Goal: Task Accomplishment & Management: Manage account settings

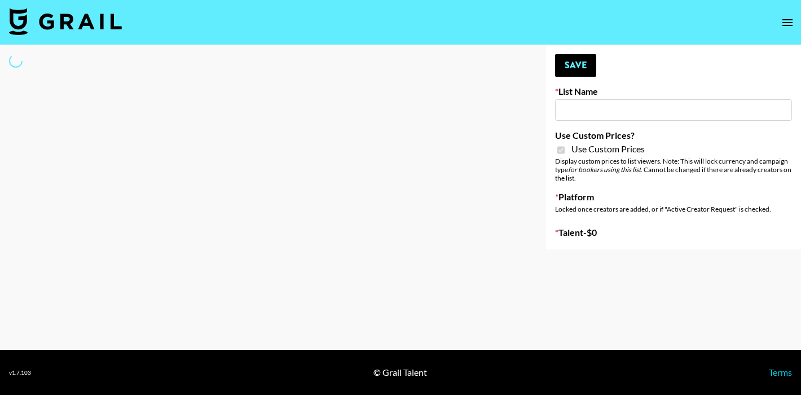
select select "Brand"
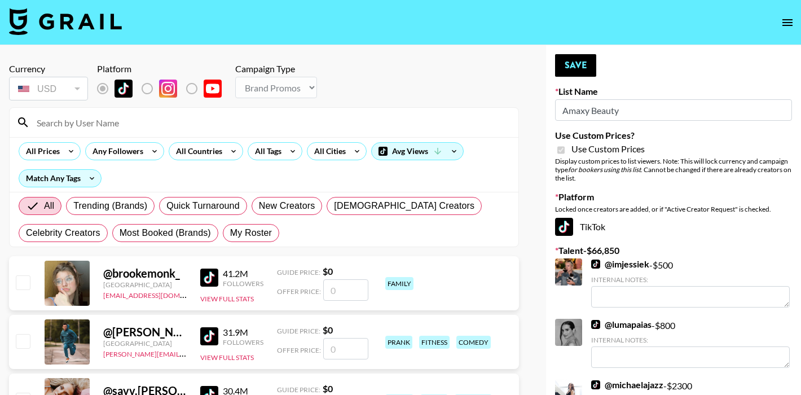
type input "Amaxy Beauty"
checkbox input "true"
click at [104, 128] on input at bounding box center [271, 122] width 482 height 18
type input "kaelyn"
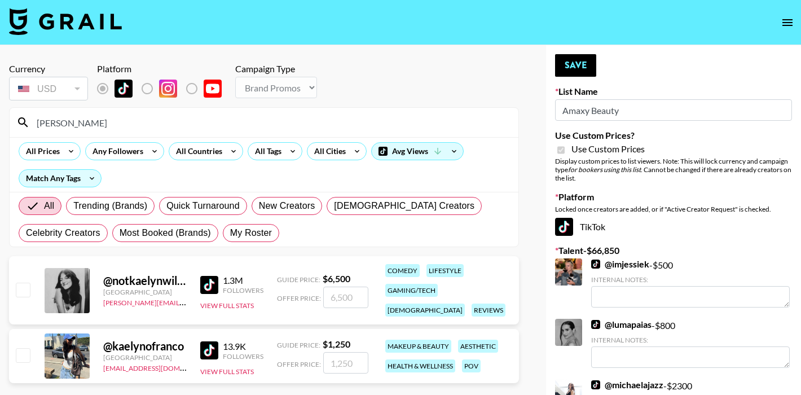
click at [24, 352] on input "checkbox" at bounding box center [23, 355] width 14 height 14
checkbox input "true"
type input "1250"
drag, startPoint x: 81, startPoint y: 125, endPoint x: 11, endPoint y: 125, distance: 69.4
click at [11, 125] on div "kaelyn" at bounding box center [264, 122] width 509 height 29
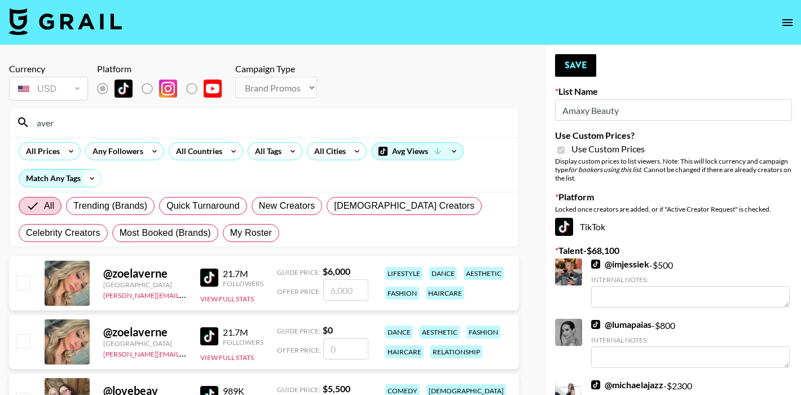
type input "averyy"
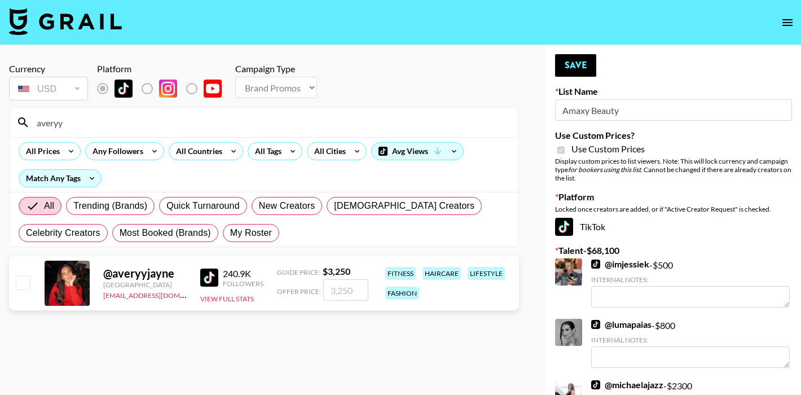
click at [27, 284] on input "checkbox" at bounding box center [23, 282] width 14 height 14
checkbox input "true"
drag, startPoint x: 78, startPoint y: 124, endPoint x: 12, endPoint y: 124, distance: 66.0
click at [12, 124] on div "averyy" at bounding box center [264, 122] width 509 height 29
drag, startPoint x: 354, startPoint y: 292, endPoint x: 318, endPoint y: 291, distance: 36.7
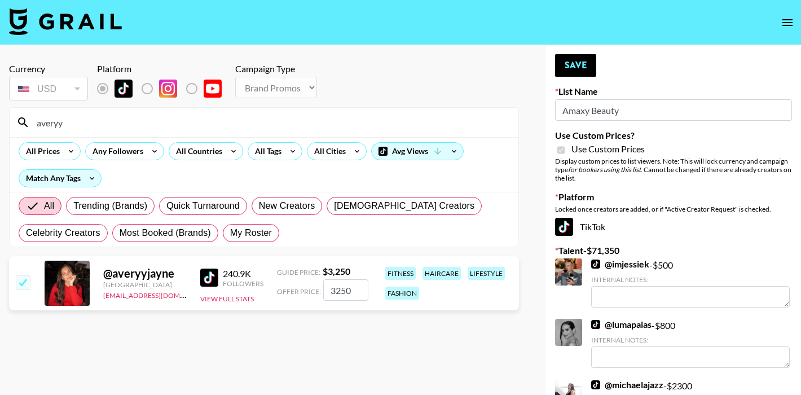
click at [318, 291] on div "Offer Price: 3250" at bounding box center [322, 289] width 91 height 21
type input "2000"
click at [286, 357] on section "Currency USD USD ​ Platform Campaign Type Choose Type... Song Promos Brand Prom…" at bounding box center [264, 206] width 510 height 305
click at [564, 71] on button "Save" at bounding box center [575, 65] width 41 height 23
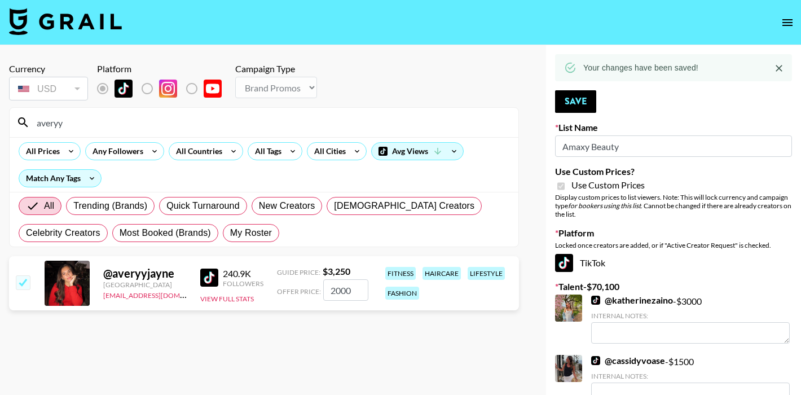
click at [98, 123] on input "averyy" at bounding box center [271, 122] width 482 height 18
drag, startPoint x: 81, startPoint y: 126, endPoint x: 13, endPoint y: 126, distance: 68.3
click at [13, 126] on div "averyy" at bounding box center [264, 122] width 509 height 29
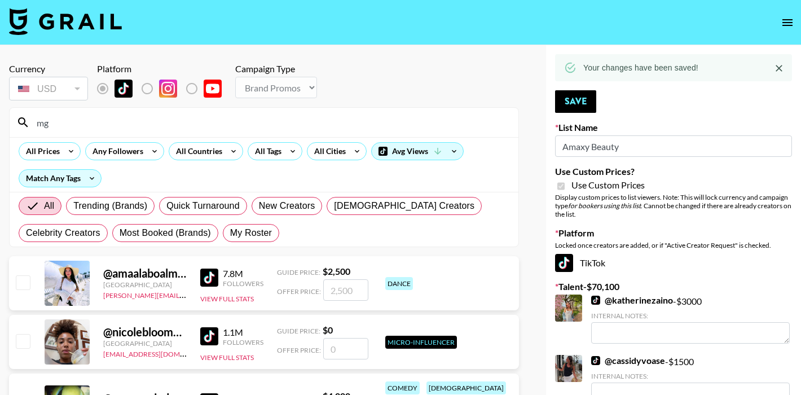
type input "mgfl"
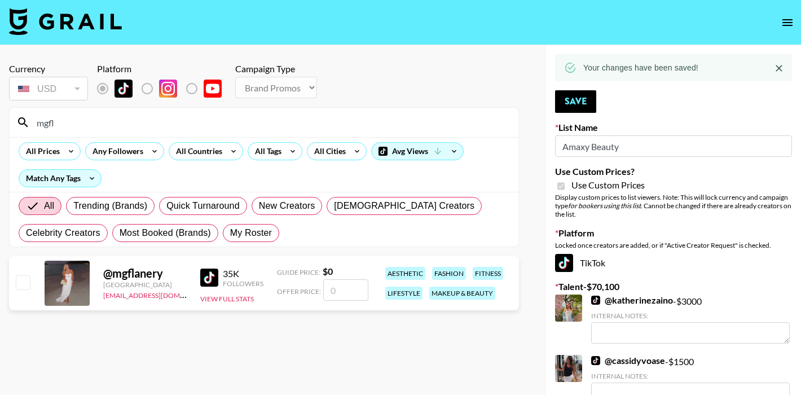
click at [348, 296] on input "number" at bounding box center [345, 289] width 45 height 21
checkbox input "true"
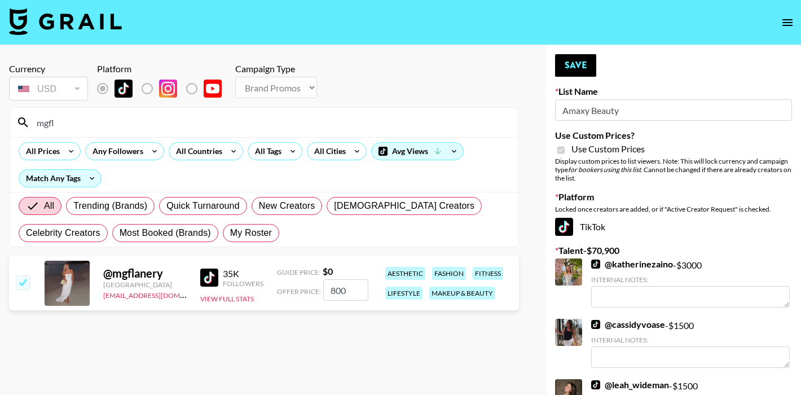
type input "800"
drag, startPoint x: 66, startPoint y: 124, endPoint x: 1, endPoint y: 124, distance: 64.9
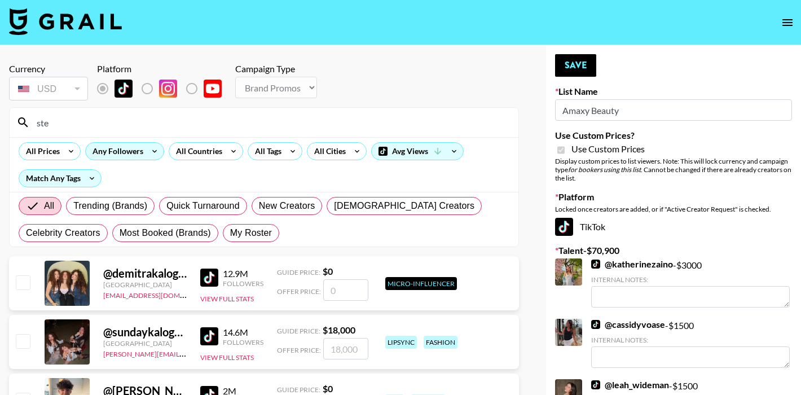
type input "stephanieme"
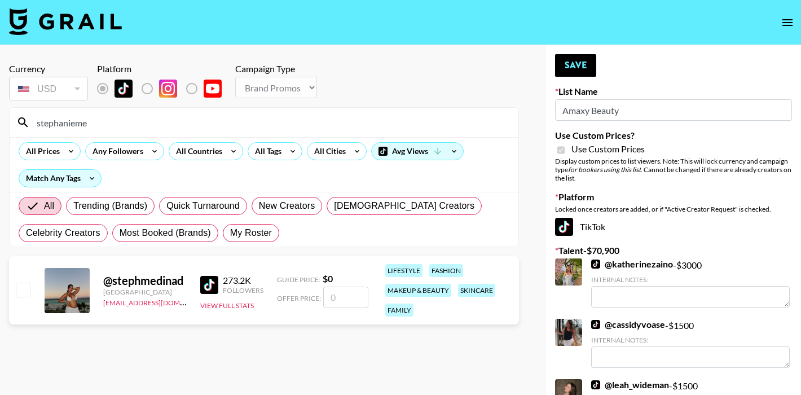
click at [19, 289] on input "checkbox" at bounding box center [23, 290] width 14 height 14
click at [361, 297] on input "number" at bounding box center [345, 297] width 45 height 21
checkbox input "true"
type input "1000"
click at [238, 345] on section "Currency USD USD ​ Platform Campaign Type Choose Type... Song Promos Brand Prom…" at bounding box center [264, 206] width 510 height 305
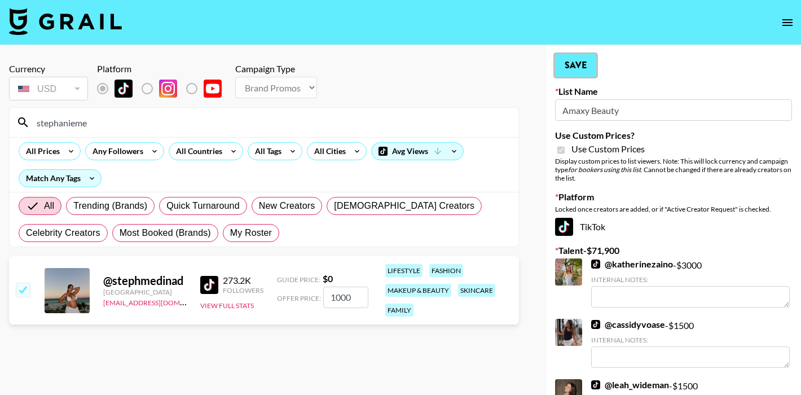
click at [584, 76] on button "Save" at bounding box center [575, 65] width 41 height 23
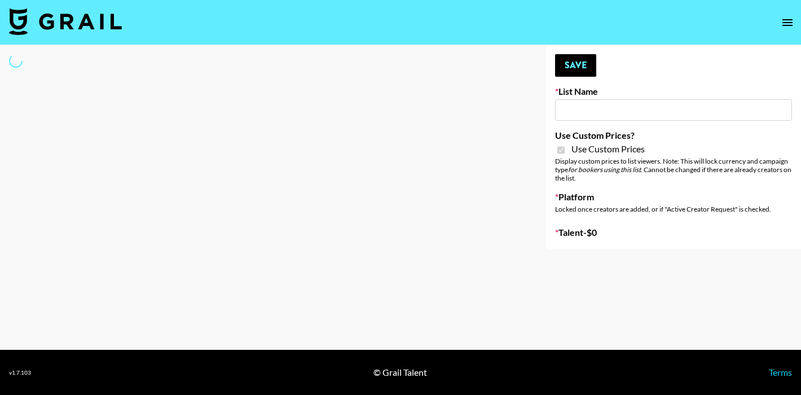
type input "COSRX LA"
checkbox input "true"
select select "Brand"
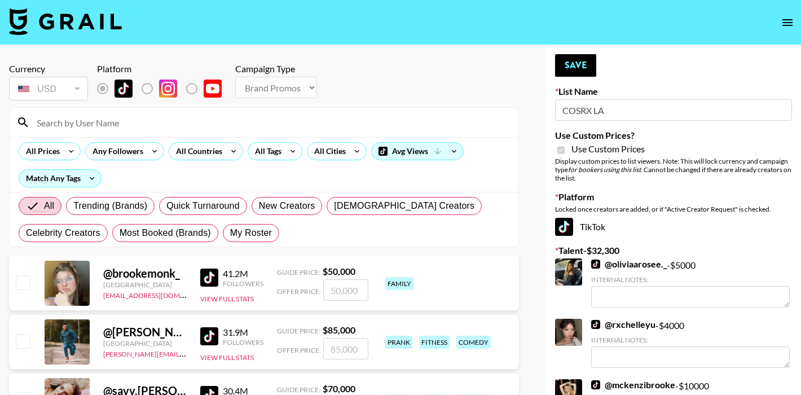
click at [128, 128] on input at bounding box center [271, 122] width 482 height 18
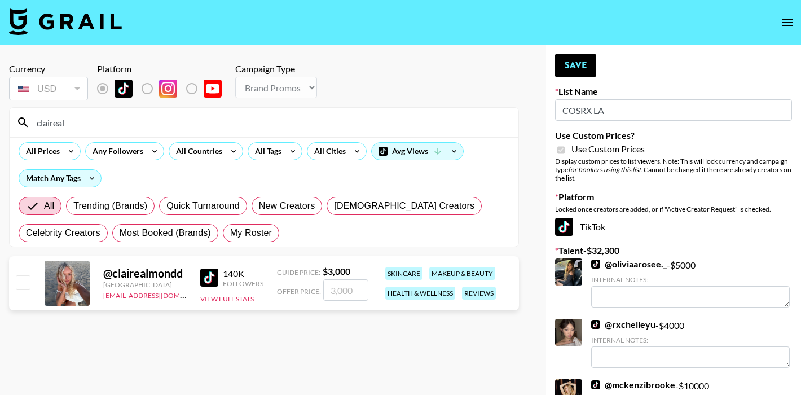
type input "claireal"
click at [352, 292] on input "number" at bounding box center [345, 289] width 45 height 21
checkbox input "true"
type input "8000"
click at [576, 63] on button "Save" at bounding box center [575, 65] width 41 height 23
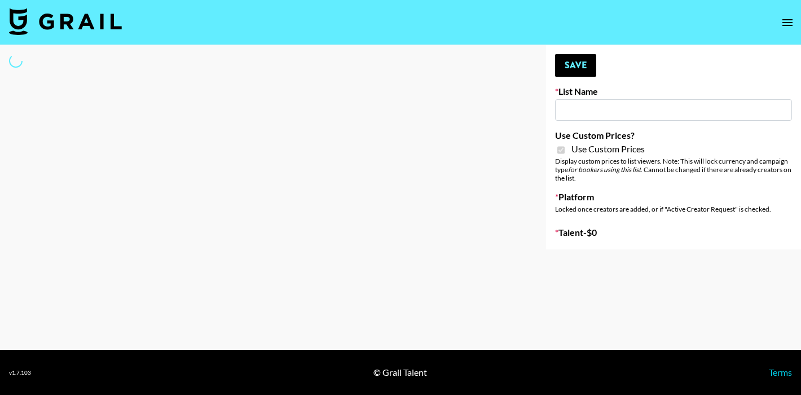
type input "Sleep & Glow"
checkbox input "true"
select select "Brand"
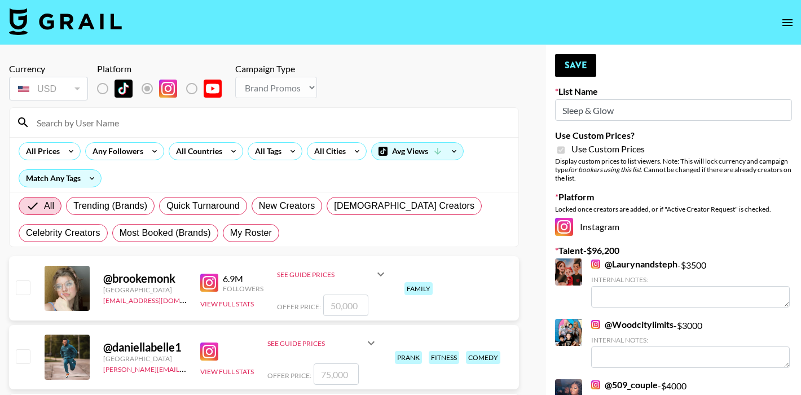
click at [122, 113] on input at bounding box center [271, 122] width 482 height 18
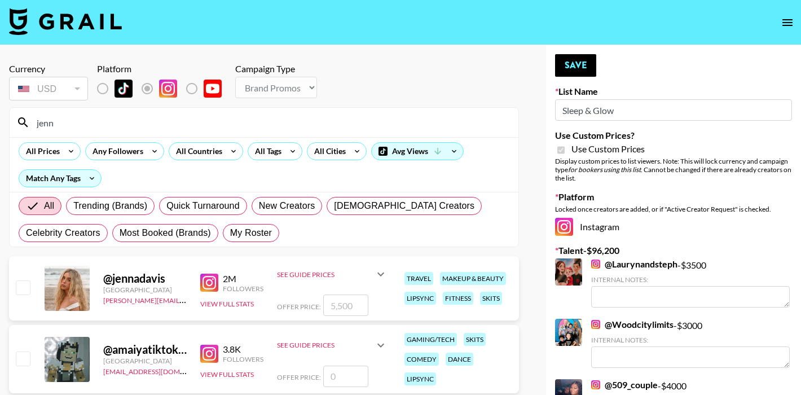
type input "jennadill"
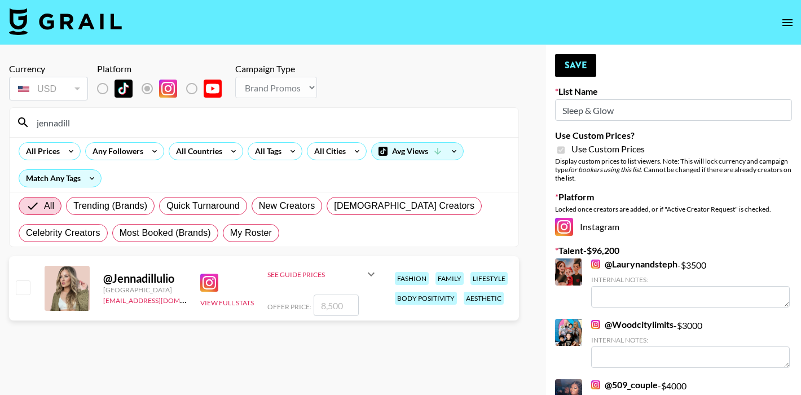
click at [346, 304] on input "number" at bounding box center [336, 305] width 45 height 21
checkbox input "true"
drag, startPoint x: 348, startPoint y: 306, endPoint x: 295, endPoint y: 306, distance: 52.5
click at [295, 306] on div "Offer Price: 4000" at bounding box center [322, 305] width 111 height 21
type input "3500"
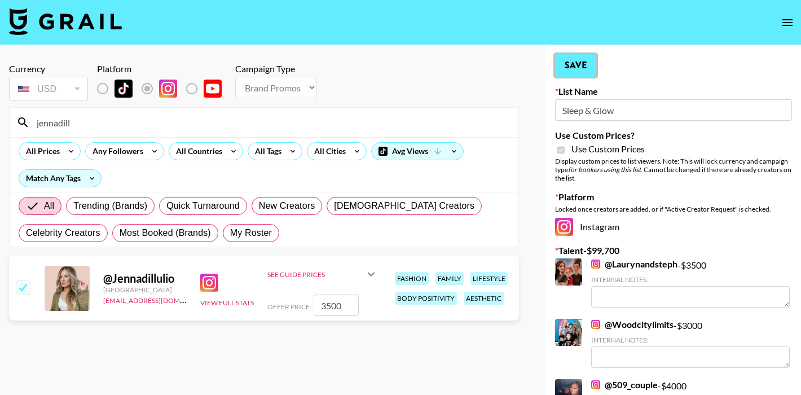
click at [569, 63] on button "Save" at bounding box center [575, 65] width 41 height 23
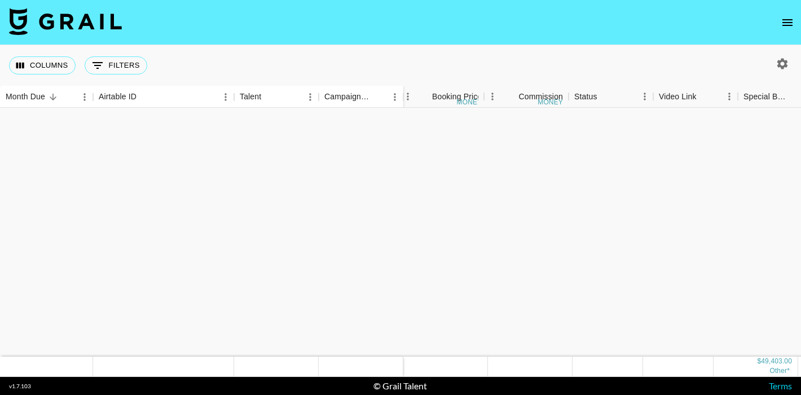
scroll to position [363, 314]
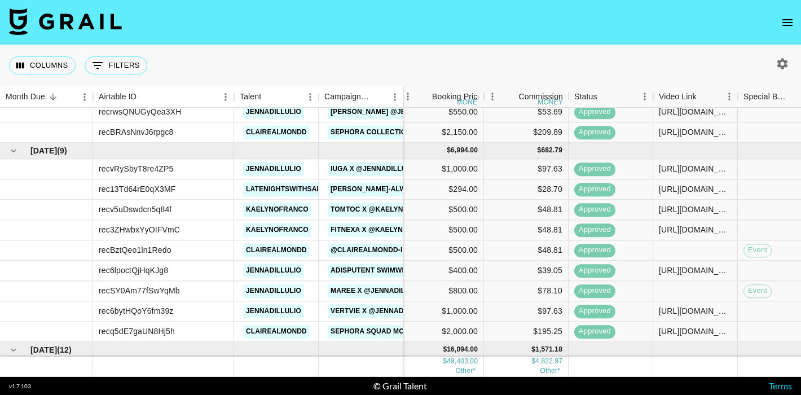
click at [785, 16] on icon "open drawer" at bounding box center [788, 23] width 14 height 14
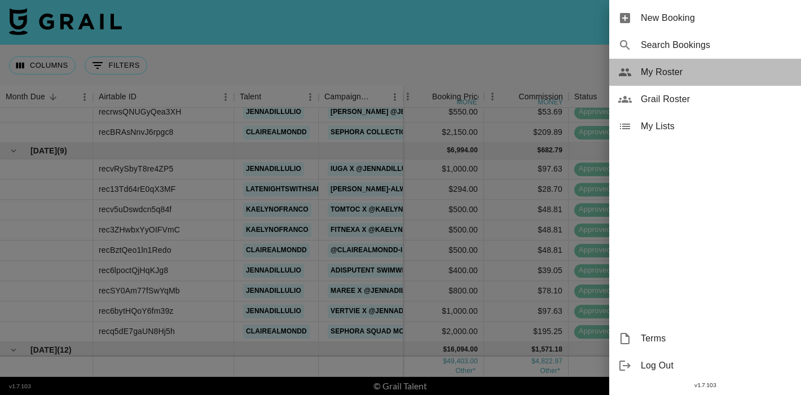
click at [675, 73] on span "My Roster" at bounding box center [716, 72] width 151 height 14
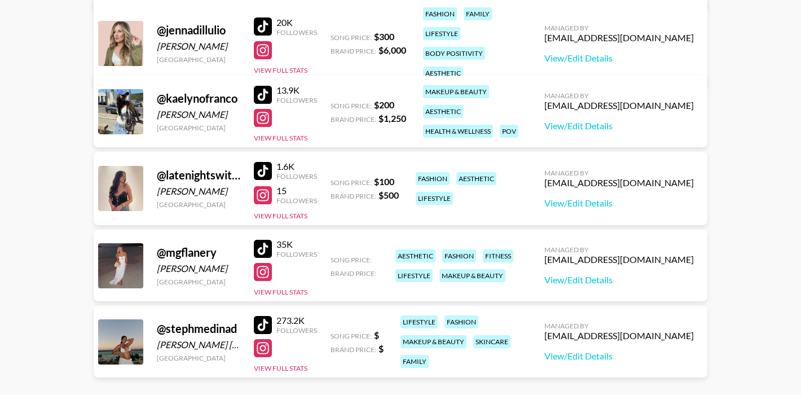
scroll to position [387, 0]
